Goal: Task Accomplishment & Management: Manage account settings

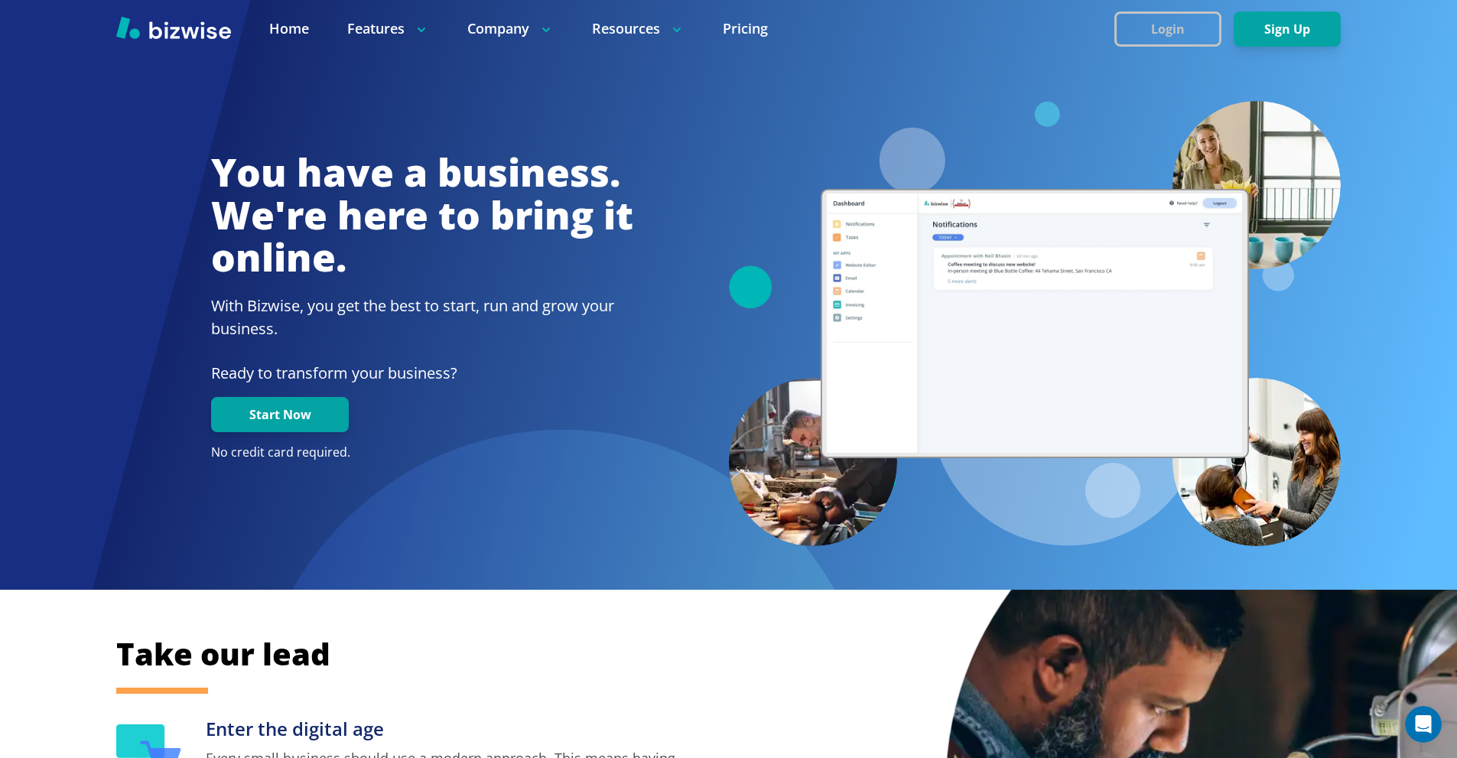
click at [1148, 34] on button "Login" at bounding box center [1168, 28] width 107 height 35
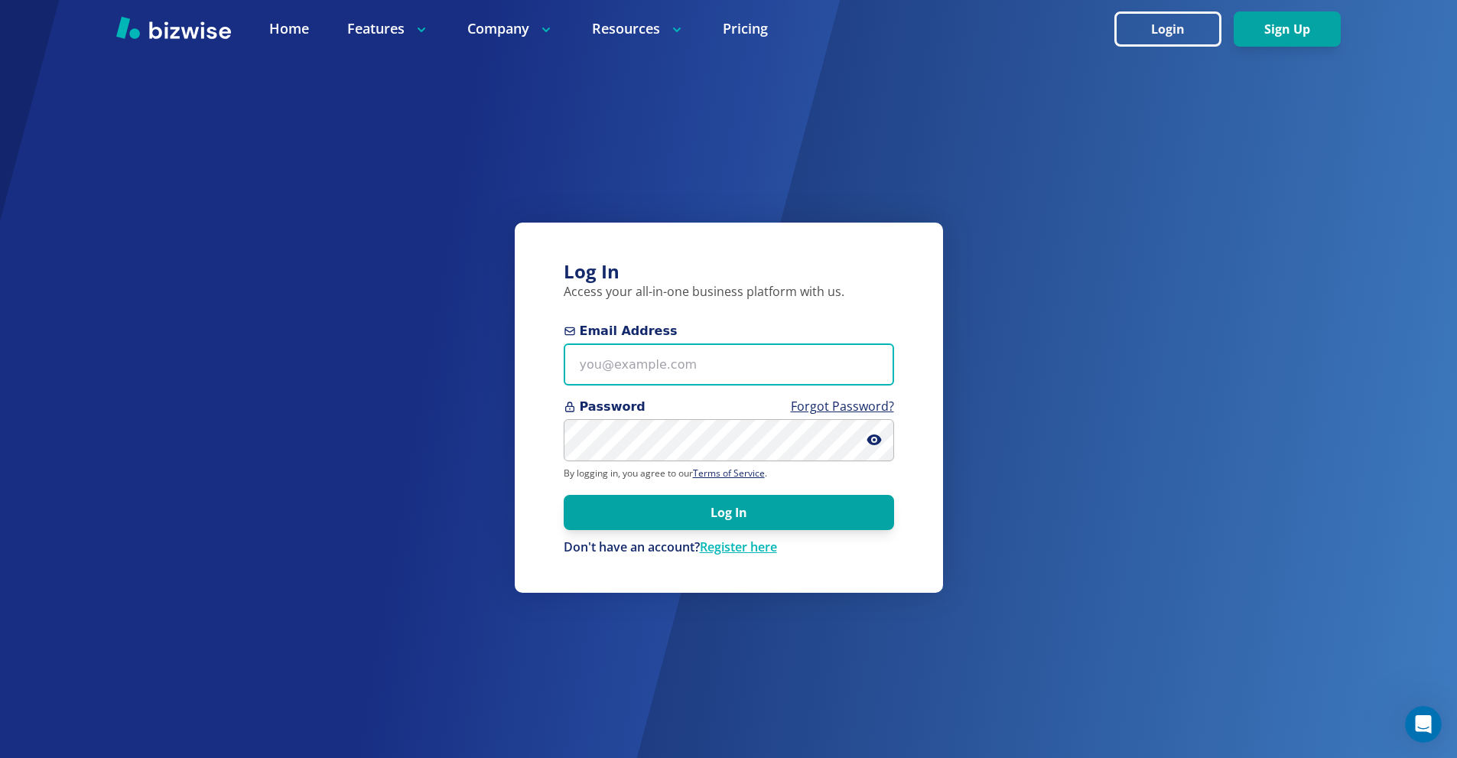
click at [628, 356] on input "Email Address" at bounding box center [729, 365] width 330 height 42
paste input "[PERSON_NAME][EMAIL_ADDRESS][DOMAIN_NAME]"
type input "[PERSON_NAME][EMAIL_ADDRESS][DOMAIN_NAME]"
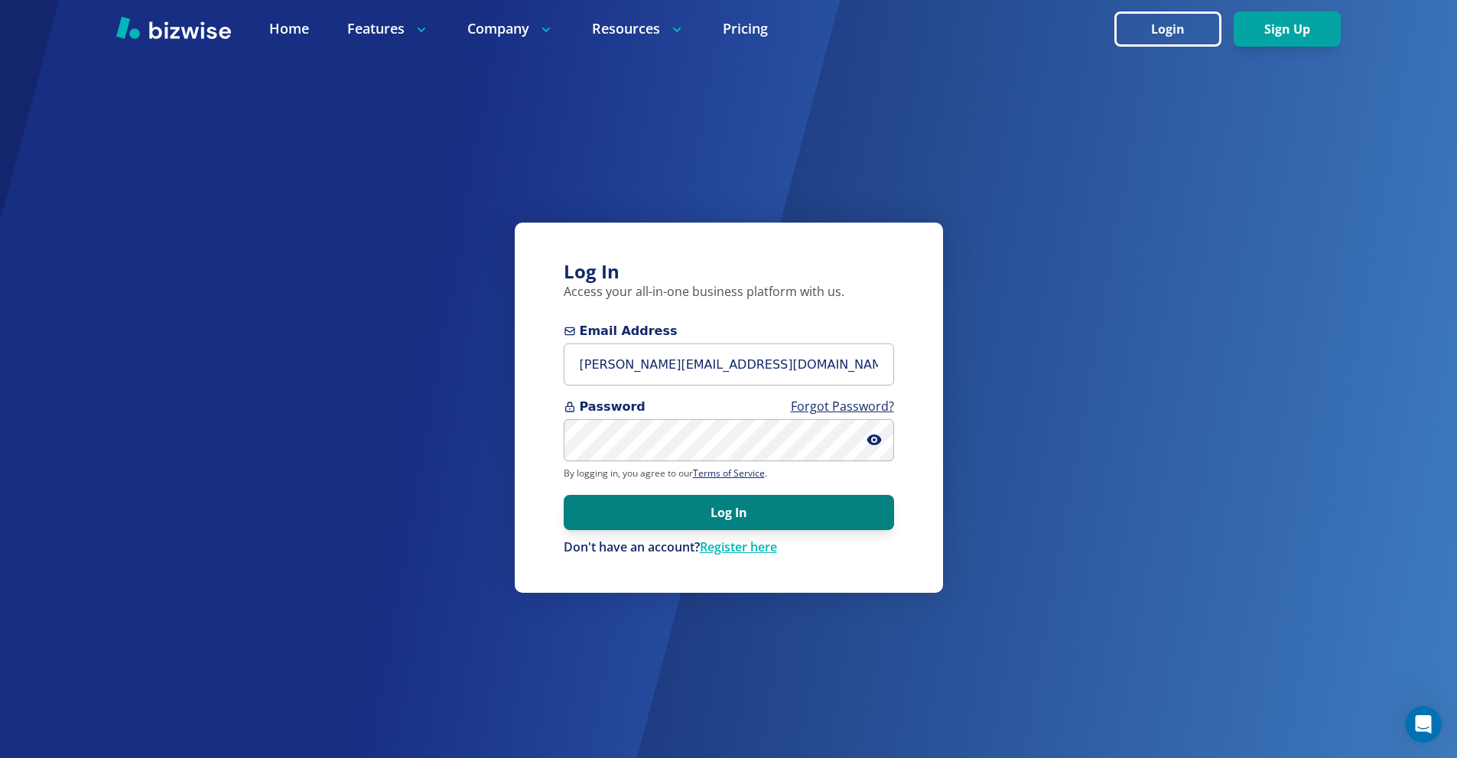
click at [751, 512] on button "Log In" at bounding box center [729, 512] width 330 height 35
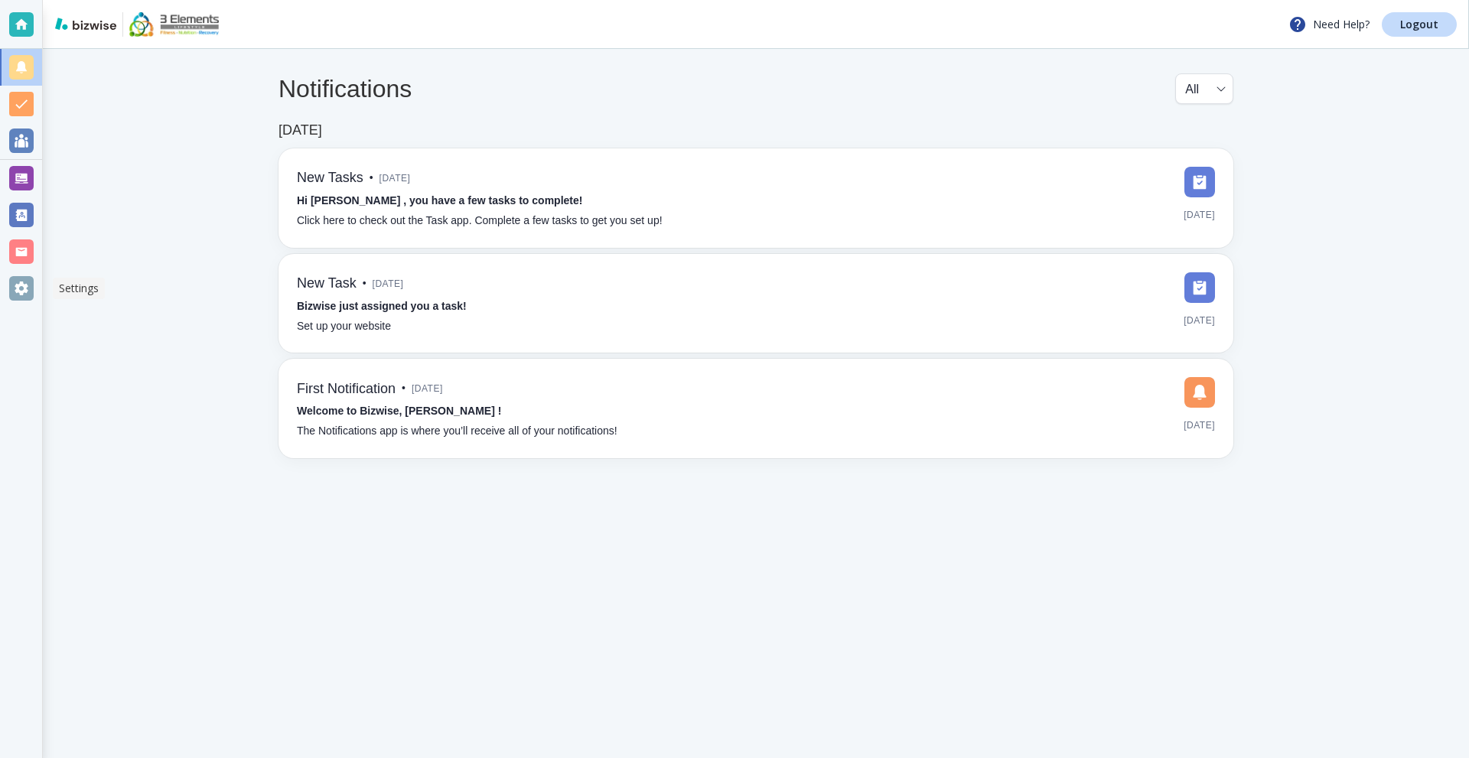
click at [24, 294] on div at bounding box center [21, 288] width 24 height 24
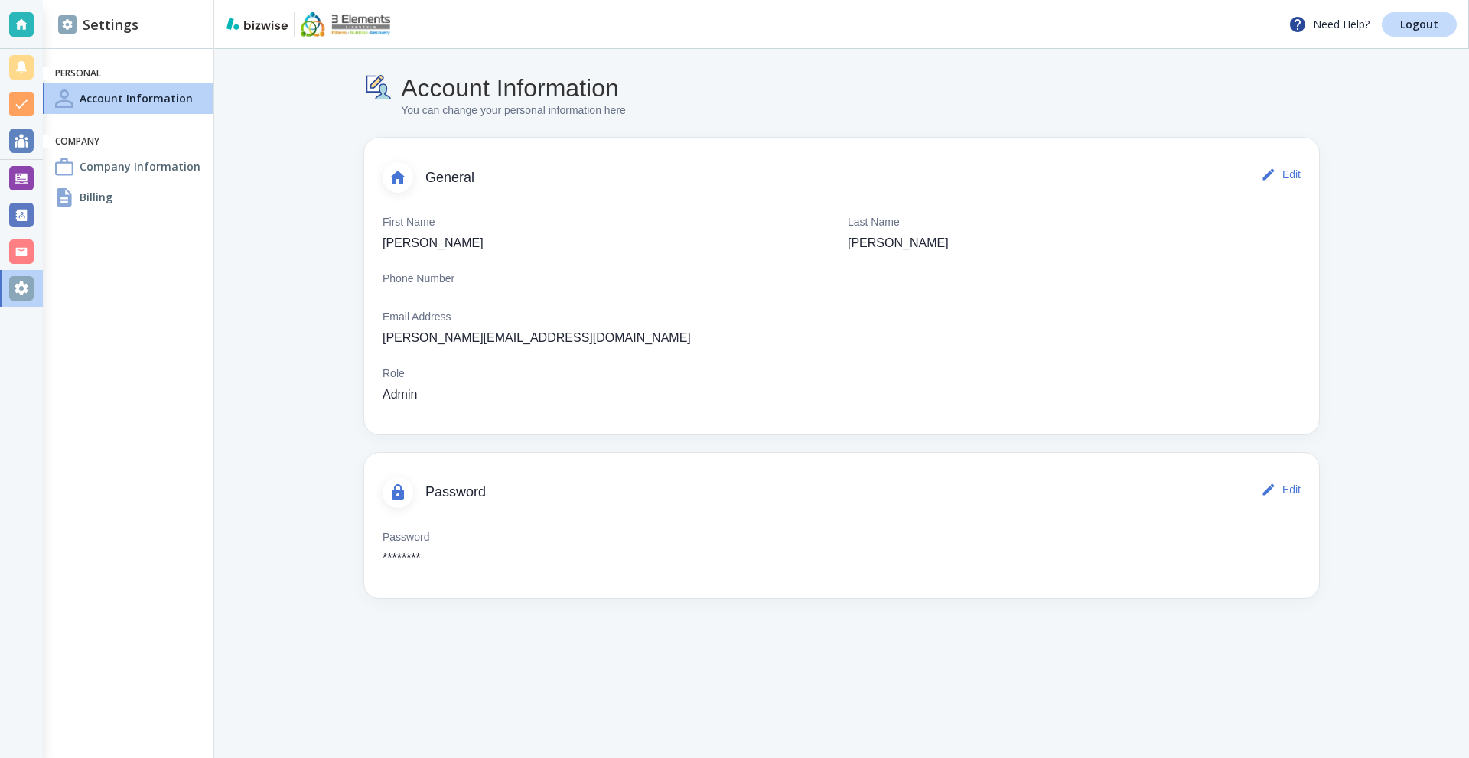
click at [114, 162] on h4 "Company Information" at bounding box center [140, 166] width 121 height 16
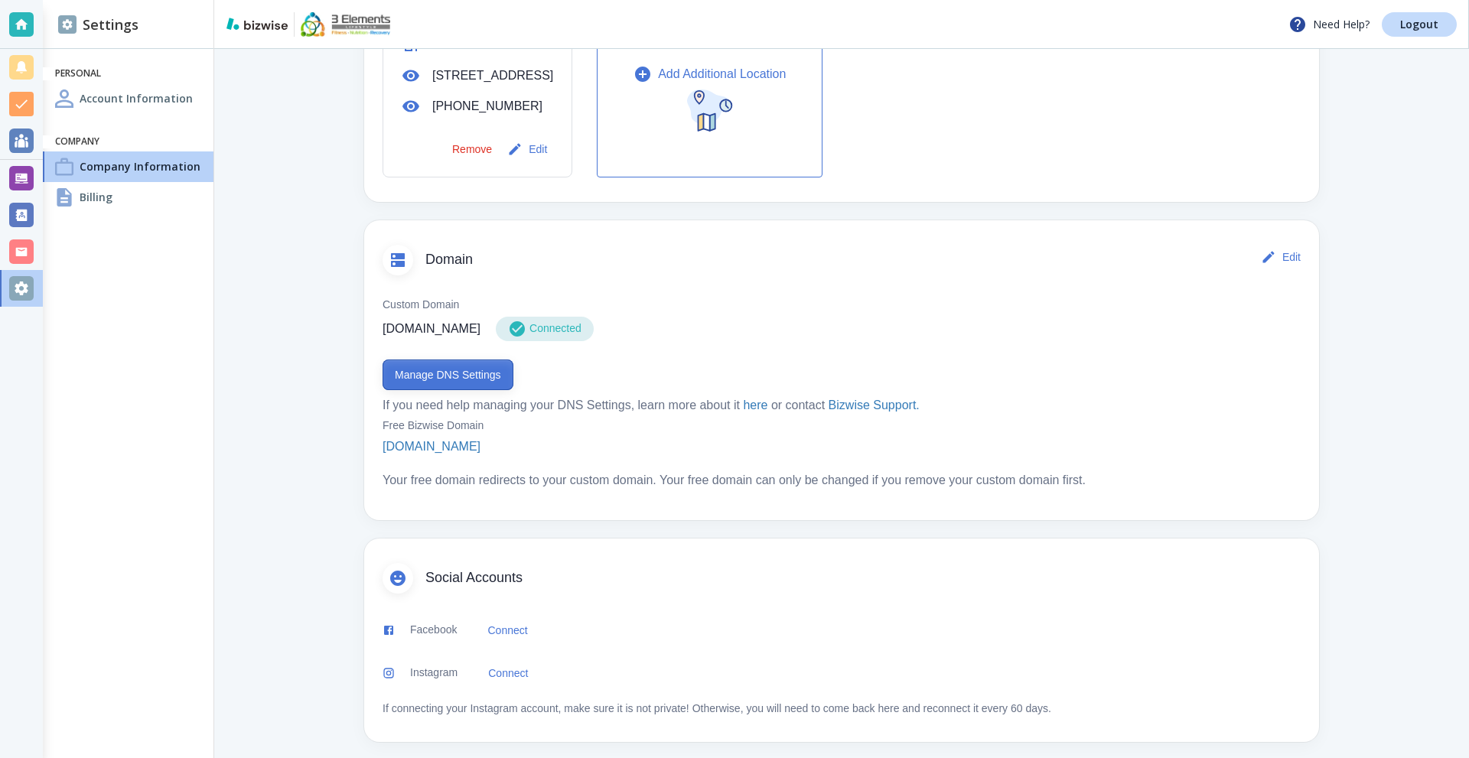
scroll to position [648, 0]
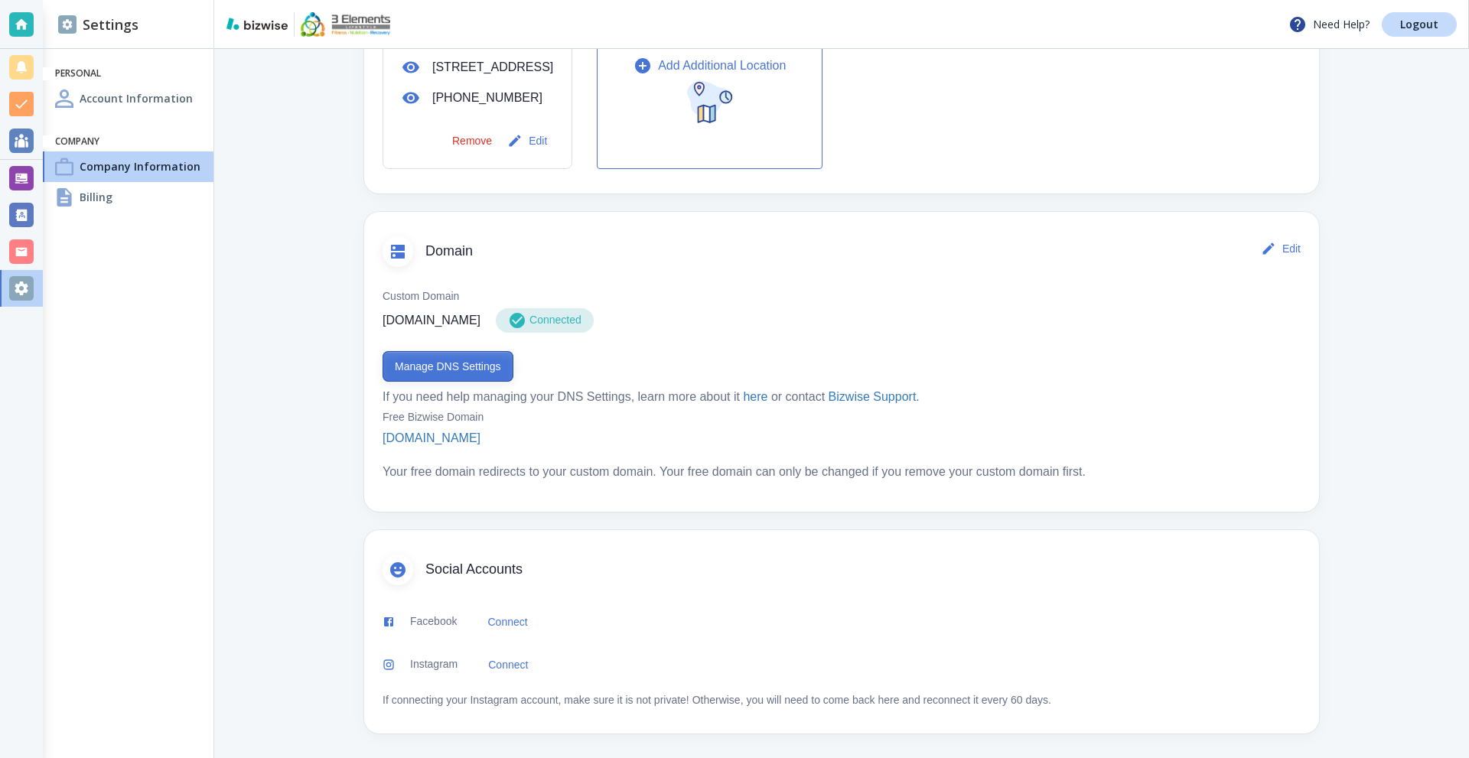
click at [457, 362] on button "Manage DNS Settings" at bounding box center [448, 366] width 131 height 31
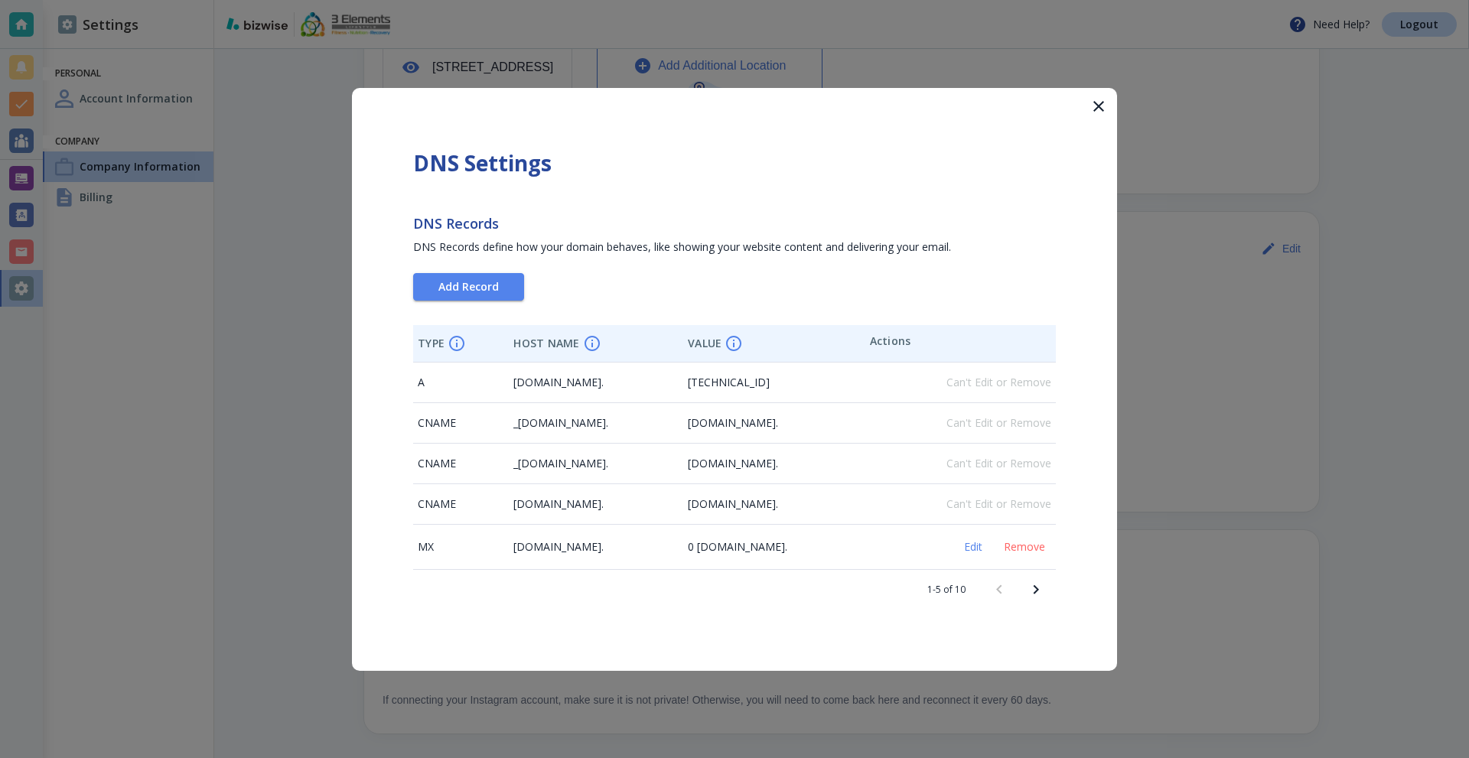
click at [1046, 591] on button "Next page" at bounding box center [1035, 589] width 37 height 37
click at [1080, 80] on div at bounding box center [734, 379] width 1469 height 758
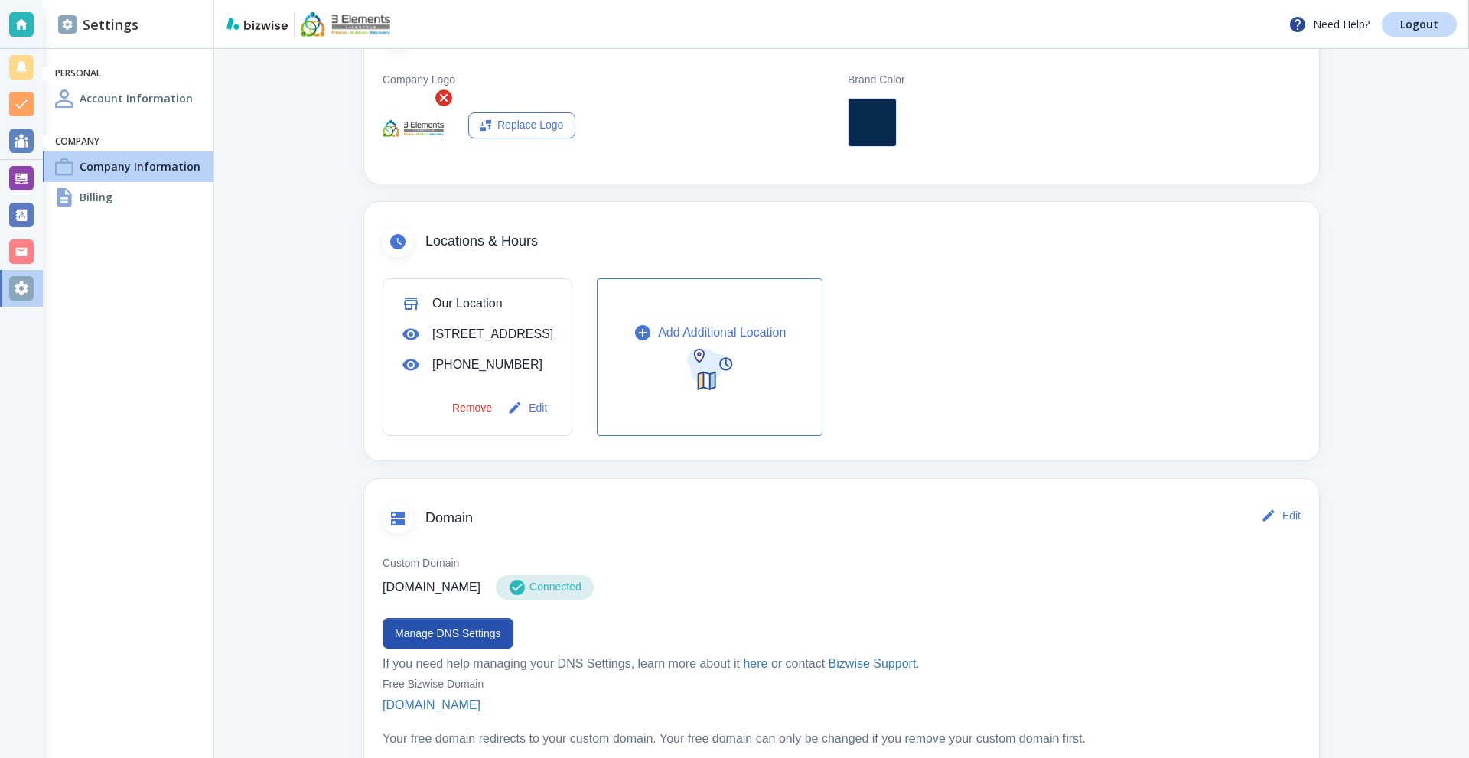
scroll to position [342, 0]
